Goal: Information Seeking & Learning: Learn about a topic

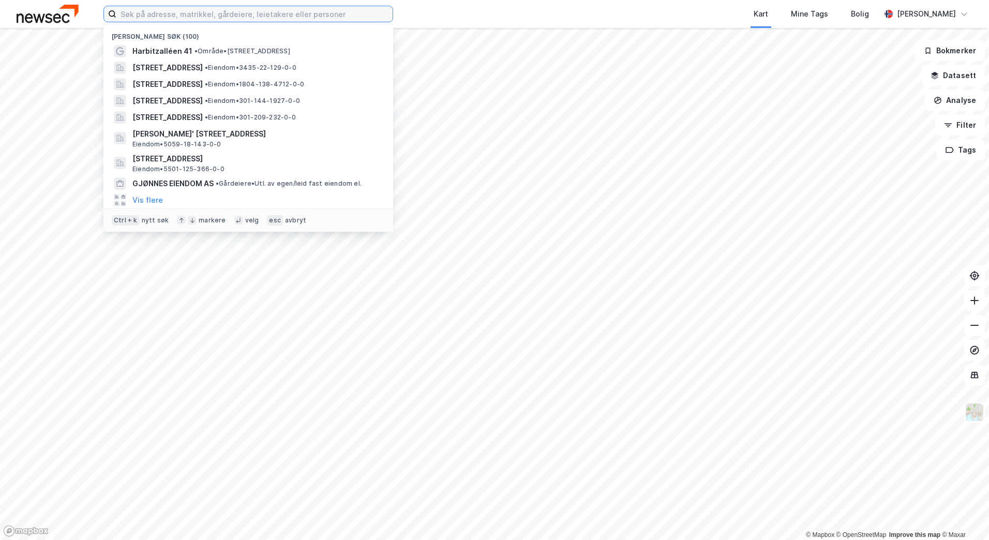
click at [262, 14] on input at bounding box center [254, 14] width 276 height 16
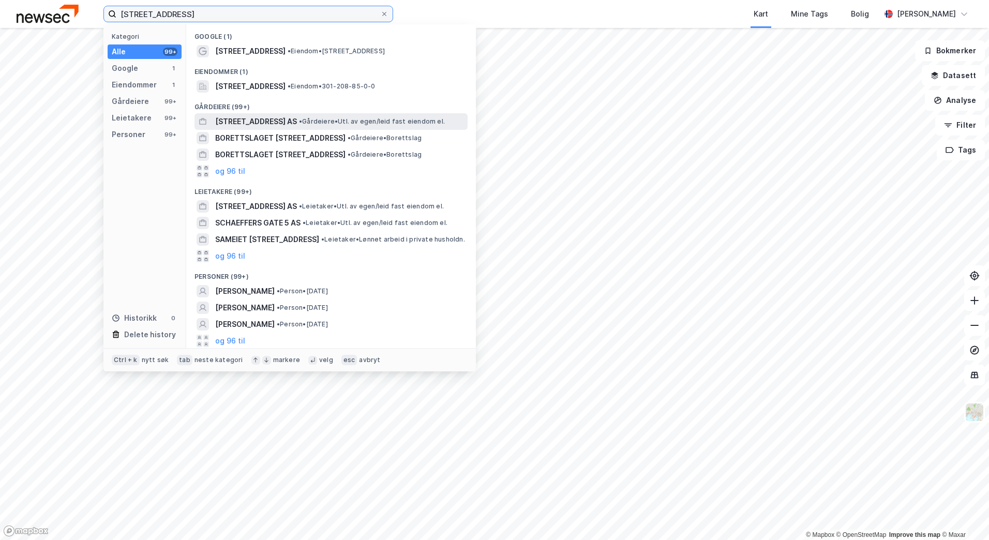
type input "[STREET_ADDRESS]"
click at [291, 116] on span "[STREET_ADDRESS] AS" at bounding box center [256, 121] width 82 height 12
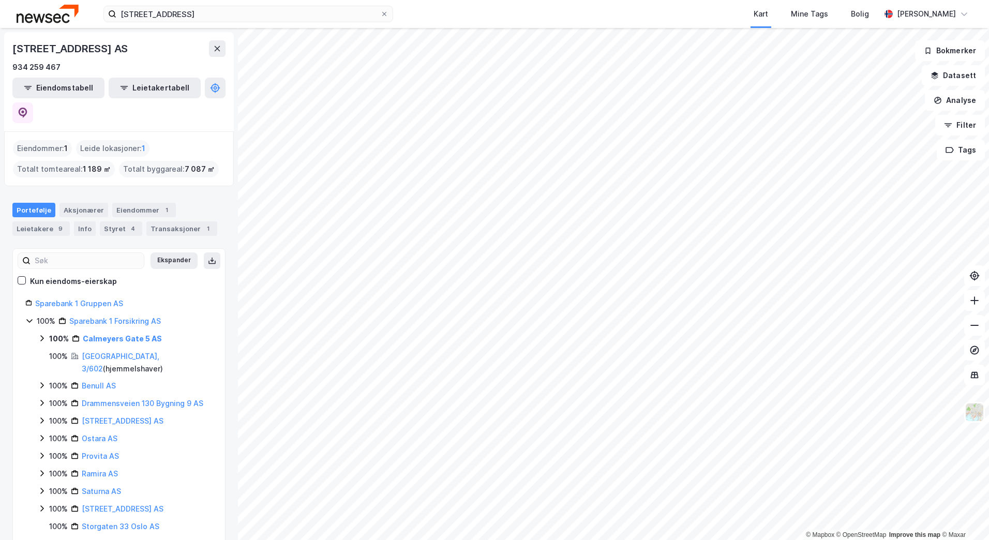
click at [29, 316] on icon at bounding box center [29, 320] width 8 height 8
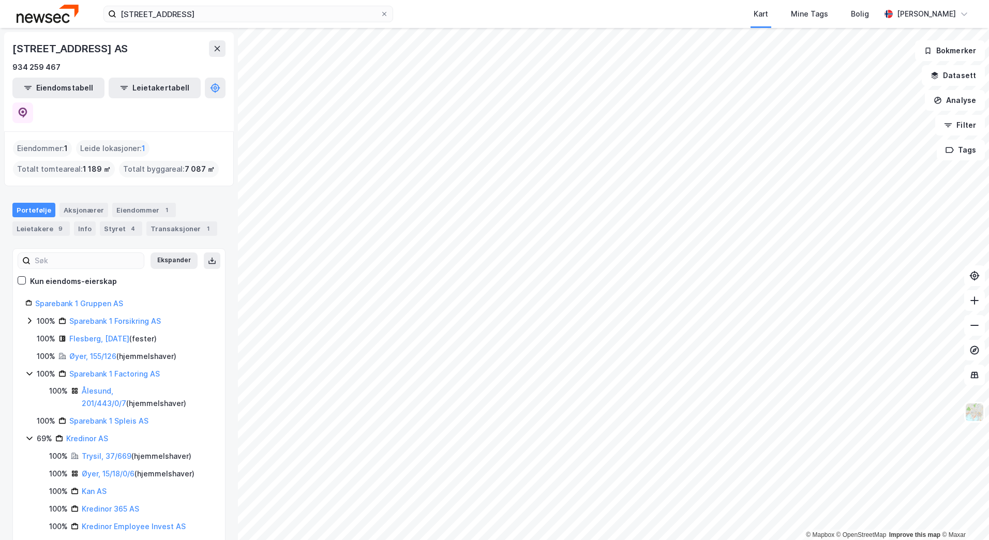
click at [31, 369] on icon at bounding box center [29, 373] width 8 height 8
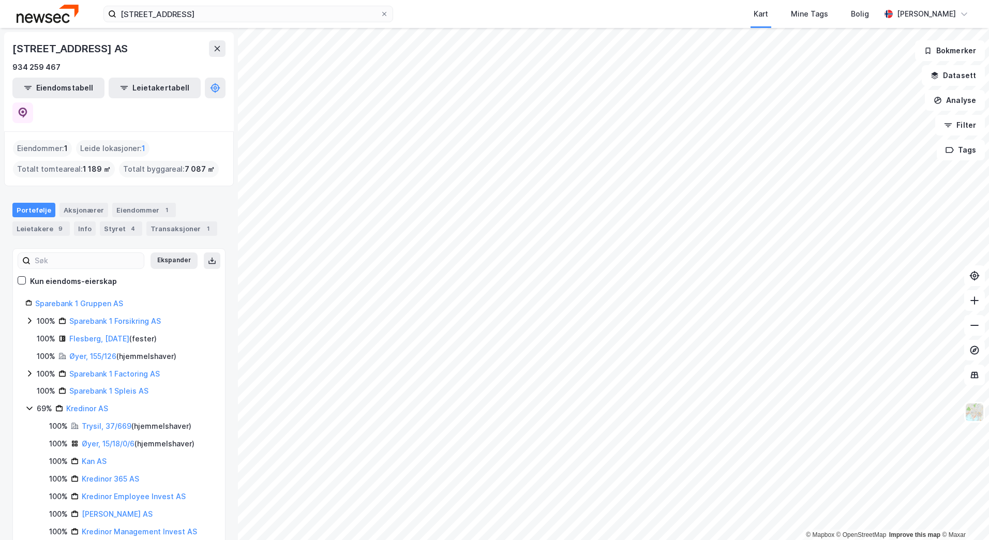
click at [29, 404] on icon at bounding box center [29, 408] width 8 height 8
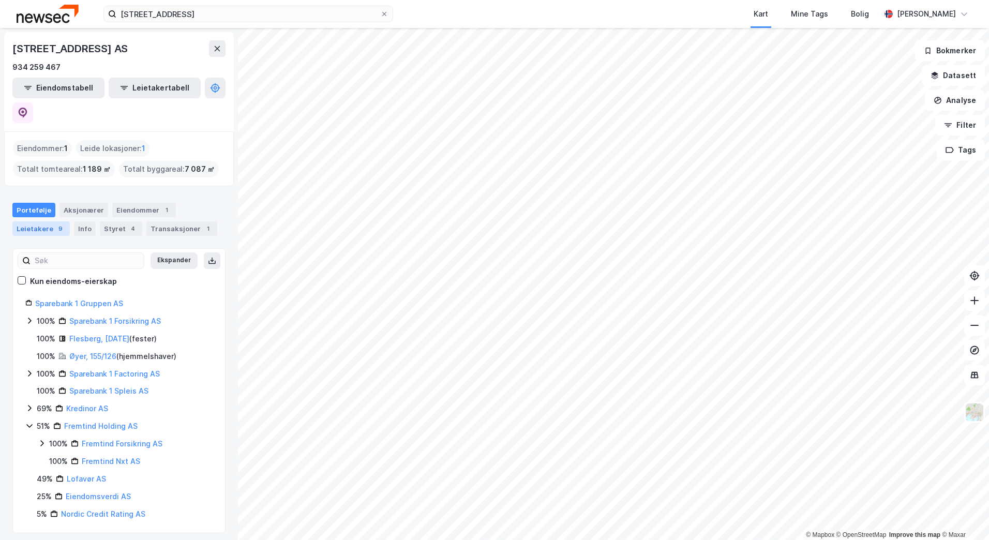
click at [42, 221] on div "Leietakere 9" at bounding box center [40, 228] width 57 height 14
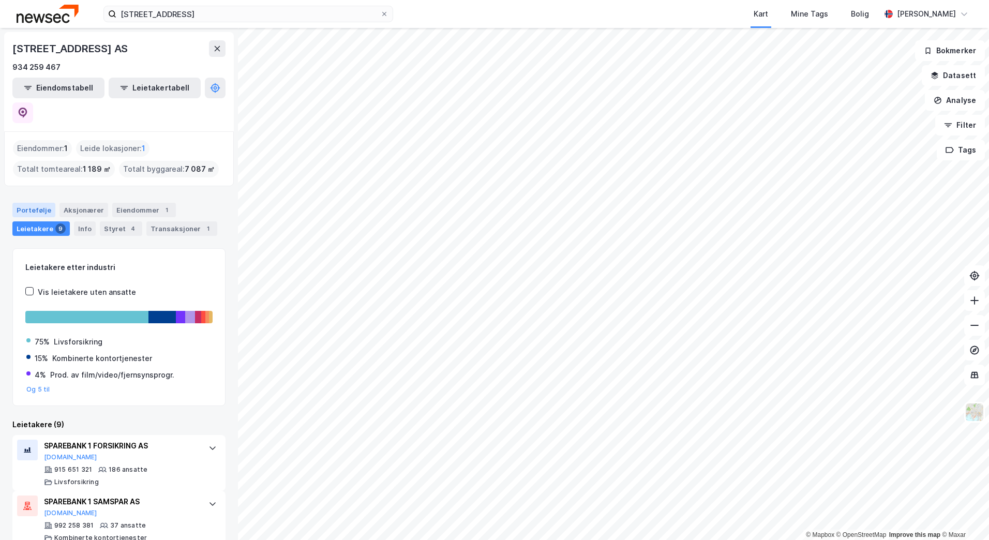
click at [33, 203] on div "Portefølje" at bounding box center [33, 210] width 43 height 14
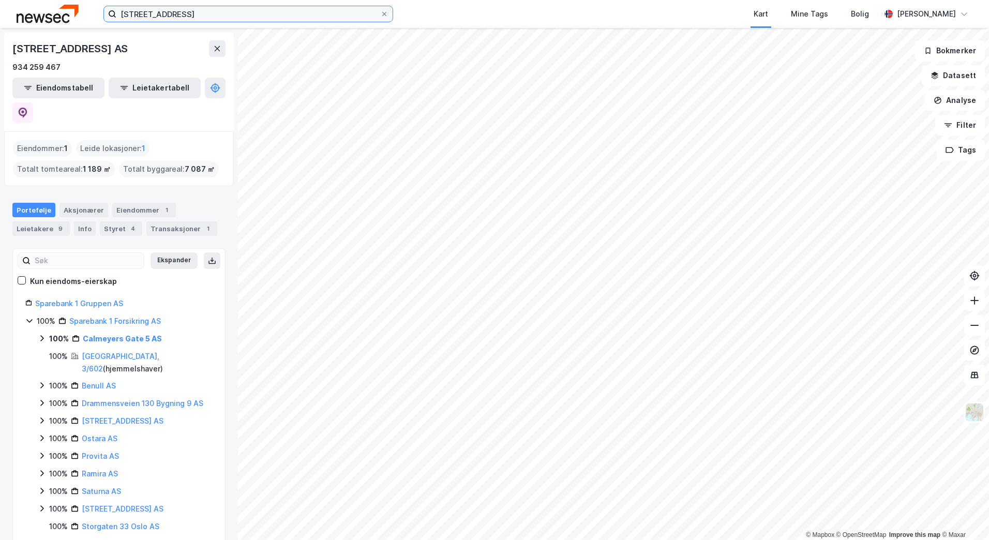
click at [207, 12] on input "[STREET_ADDRESS]" at bounding box center [248, 14] width 264 height 16
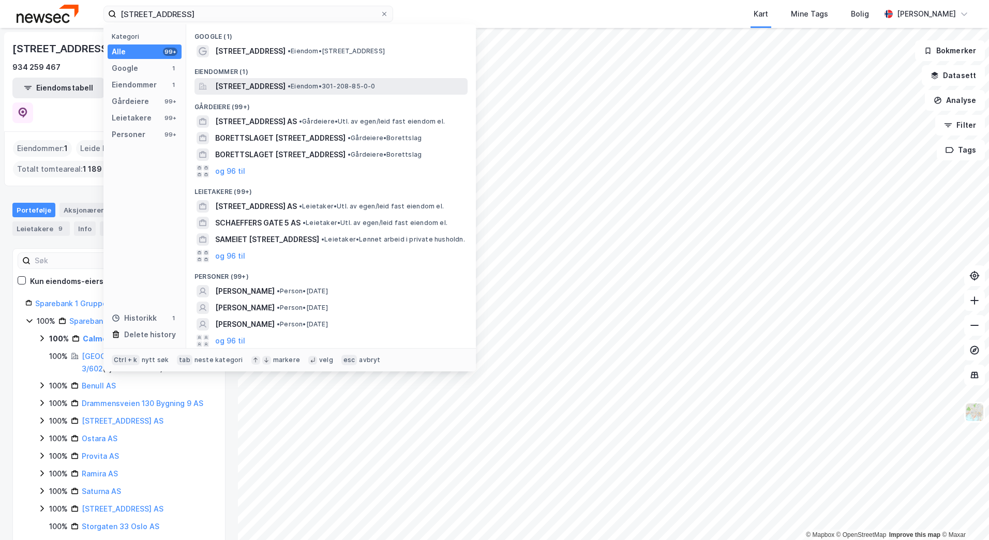
click at [256, 88] on span "[STREET_ADDRESS]" at bounding box center [250, 86] width 70 height 12
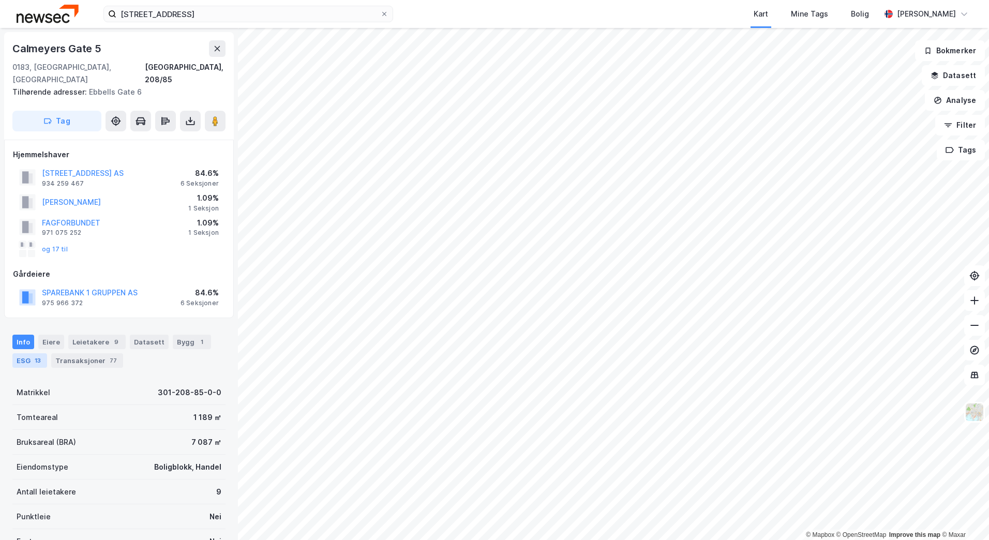
click at [32, 353] on div "ESG 13" at bounding box center [29, 360] width 35 height 14
